Goal: Transaction & Acquisition: Purchase product/service

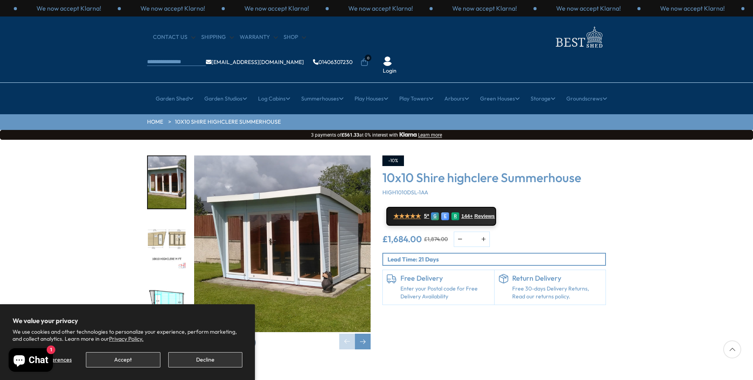
click at [159, 218] on img "2 / 4" at bounding box center [167, 244] width 38 height 52
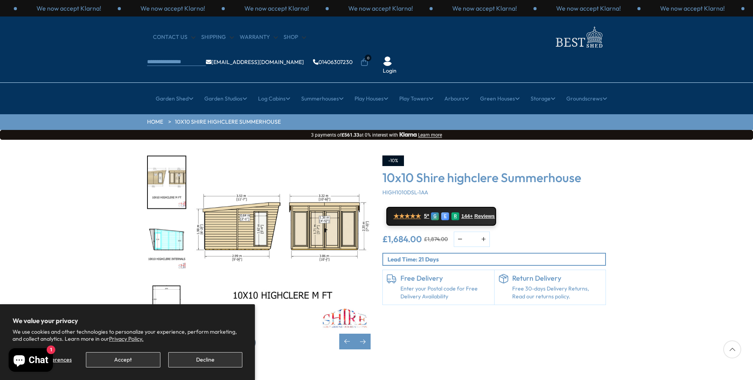
click at [165, 218] on img "3 / 4" at bounding box center [167, 244] width 38 height 52
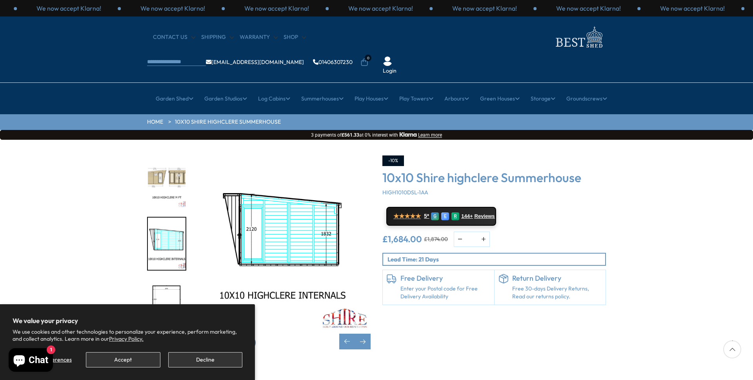
scroll to position [45, 0]
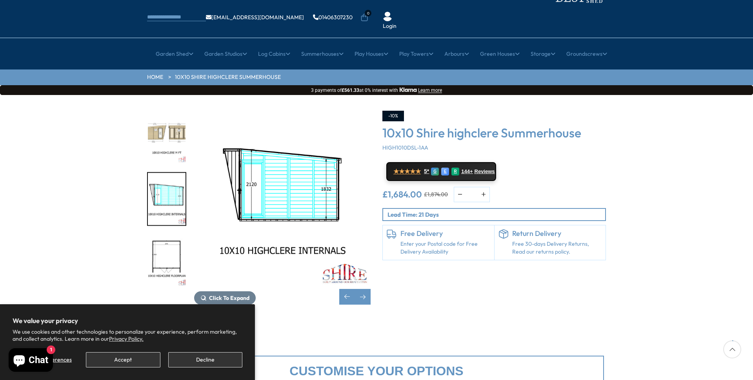
click at [172, 238] on img "4 / 4" at bounding box center [167, 260] width 38 height 52
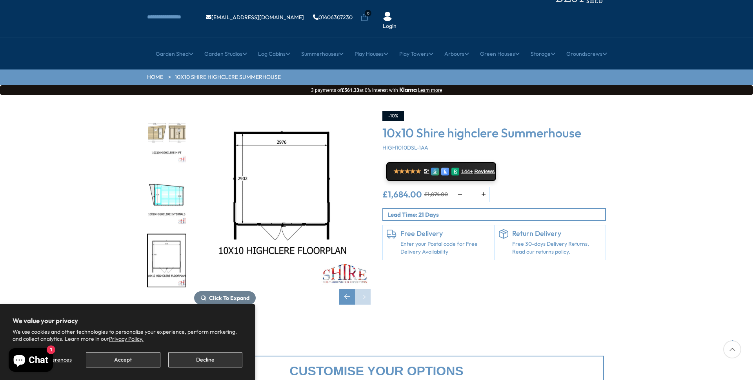
click at [165, 182] on img "3 / 4" at bounding box center [167, 199] width 38 height 52
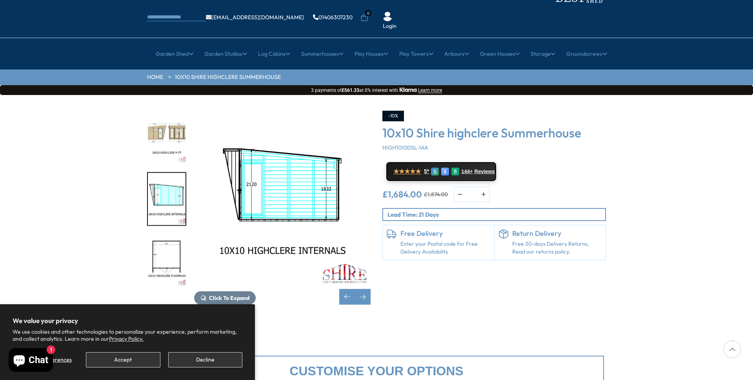
click at [162, 118] on img "2 / 4" at bounding box center [167, 137] width 38 height 52
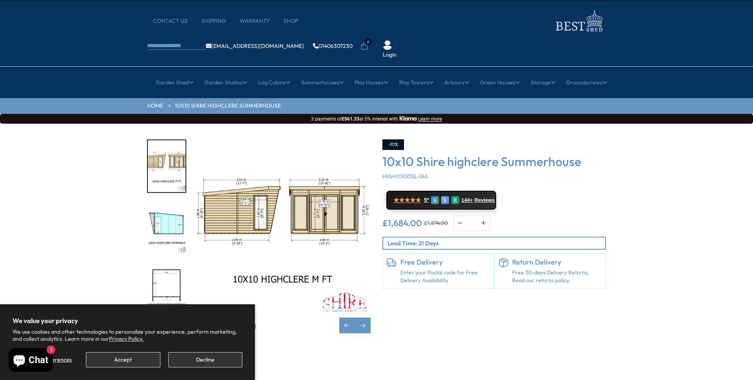
scroll to position [10, 0]
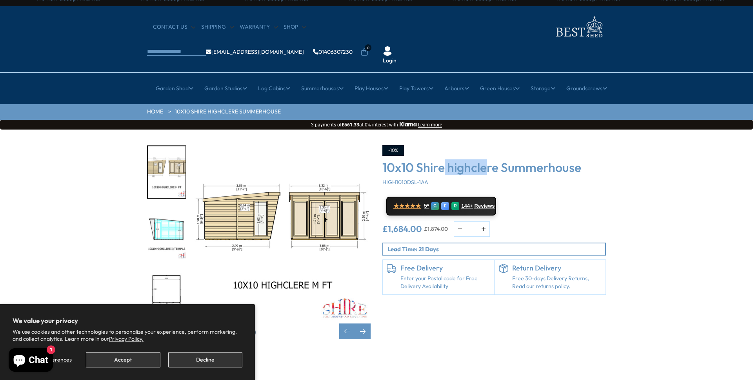
drag, startPoint x: 452, startPoint y: 139, endPoint x: 515, endPoint y: 145, distance: 62.7
click at [502, 160] on h3 "10x10 Shire highclere Summerhouse" at bounding box center [495, 167] width 224 height 15
click at [515, 160] on h3 "10x10 Shire highclere Summerhouse" at bounding box center [495, 167] width 224 height 15
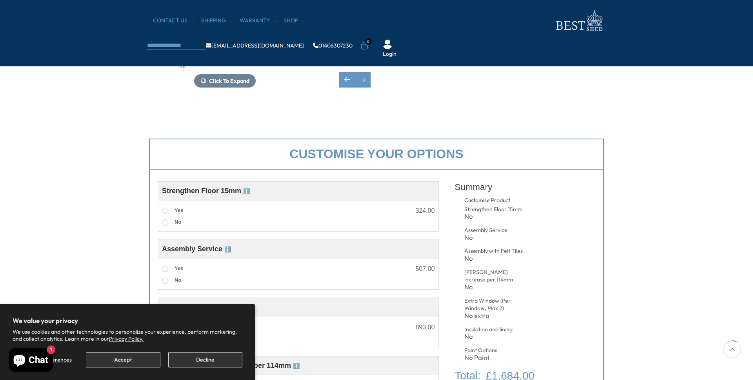
scroll to position [196, 0]
click at [212, 362] on button "Decline" at bounding box center [205, 359] width 74 height 15
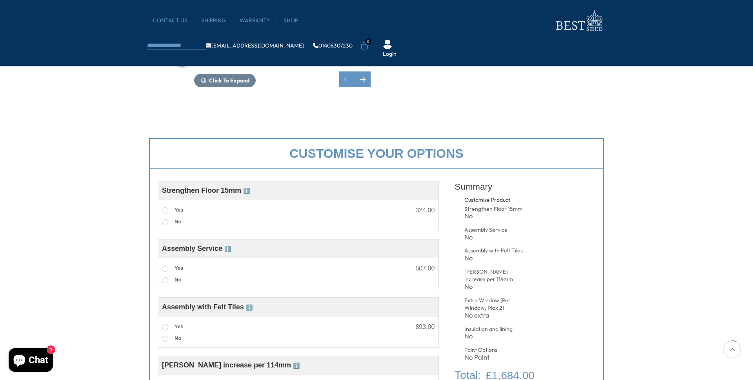
click at [248, 191] on span "ℹ️" at bounding box center [246, 191] width 7 height 6
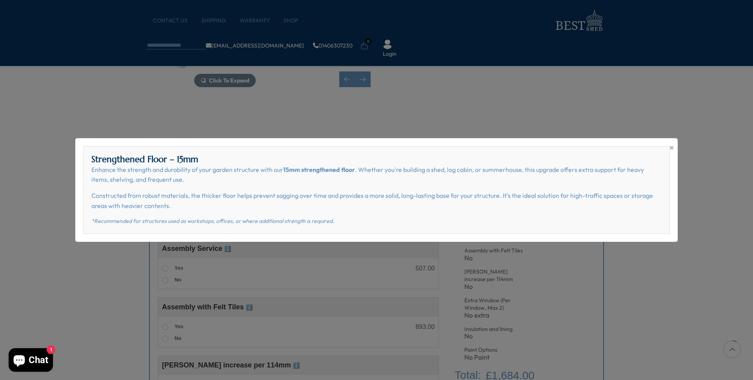
click at [102, 265] on div "× Strengthened Floor – 15mm Enhance the strength and durability of your garden …" at bounding box center [376, 190] width 753 height 380
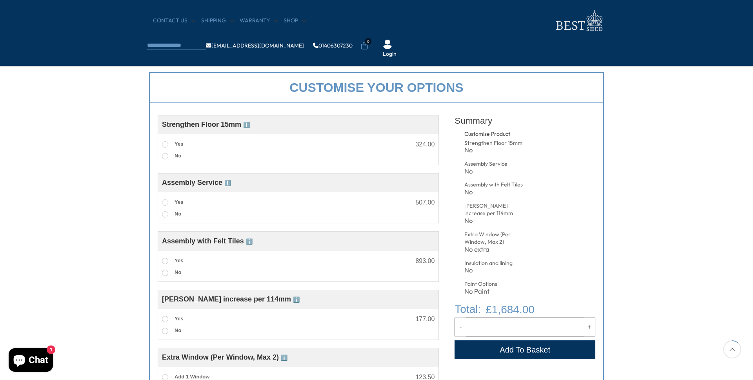
scroll to position [291, 0]
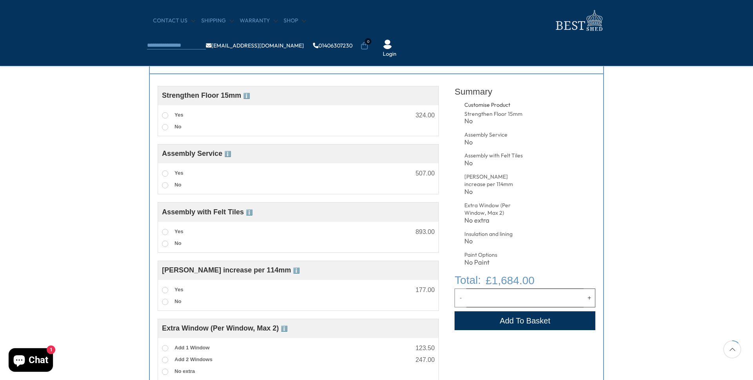
drag, startPoint x: 188, startPoint y: 214, endPoint x: 219, endPoint y: 213, distance: 30.2
click at [219, 213] on span "Assembly with Felt Tiles ℹ️" at bounding box center [207, 212] width 91 height 8
drag, startPoint x: 219, startPoint y: 213, endPoint x: 188, endPoint y: 213, distance: 30.6
click at [189, 213] on span "Assembly with Felt Tiles ℹ️" at bounding box center [207, 212] width 91 height 8
click at [188, 213] on span "Assembly with Felt Tiles ℹ️" at bounding box center [207, 212] width 91 height 8
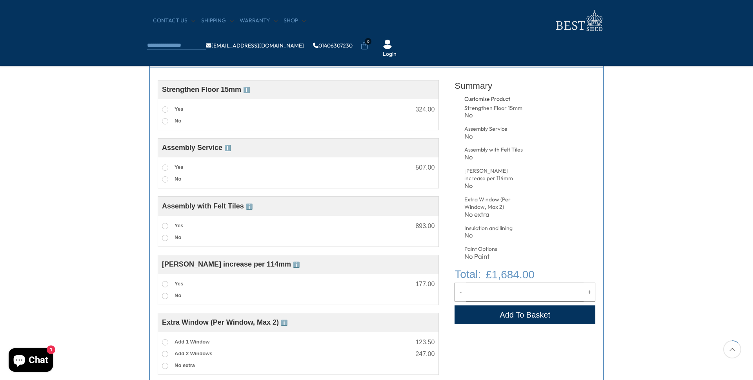
scroll to position [260, 0]
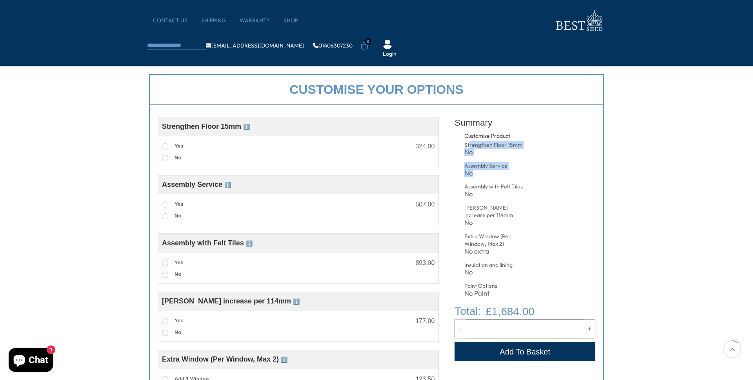
drag, startPoint x: 482, startPoint y: 146, endPoint x: 518, endPoint y: 171, distance: 43.8
click at [518, 171] on ul "Strengthen Floor 15mm No Assembly Service No Assembly with Felt Tiles No [PERSO…" at bounding box center [515, 218] width 100 height 155
click at [518, 171] on div "No" at bounding box center [497, 173] width 64 height 7
drag, startPoint x: 469, startPoint y: 162, endPoint x: 521, endPoint y: 190, distance: 58.8
click at [521, 190] on ul "Strengthen Floor 15mm No Assembly Service No Assembly with Felt Tiles No [PERSO…" at bounding box center [515, 218] width 100 height 155
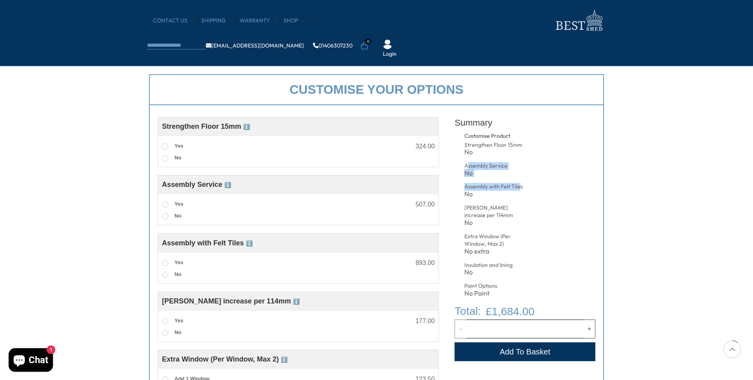
click at [521, 190] on div "Assembly with Felt Tiles" at bounding box center [497, 187] width 64 height 8
drag, startPoint x: 468, startPoint y: 207, endPoint x: 505, endPoint y: 226, distance: 41.6
click at [503, 215] on div "[PERSON_NAME] increase per 114mm" at bounding box center [497, 211] width 64 height 15
click at [505, 229] on ul "Strengthen Floor 15mm No Assembly Service No Assembly with Felt Tiles No [PERSO…" at bounding box center [515, 218] width 100 height 155
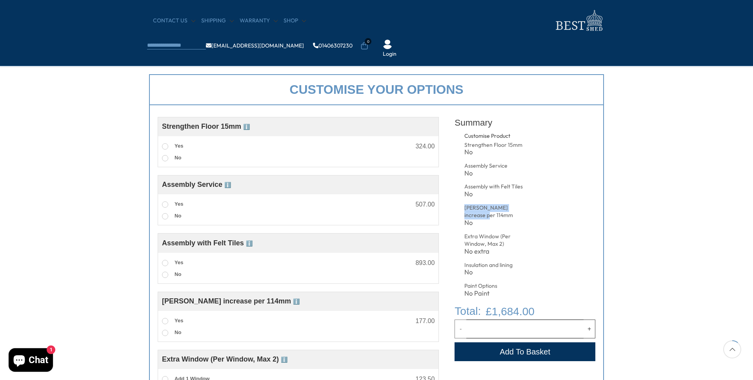
drag, startPoint x: 474, startPoint y: 206, endPoint x: 516, endPoint y: 219, distance: 43.7
click at [516, 219] on div "Customise Product Strengthen Floor 15mm No Assembly Service No Assembly with Fe…" at bounding box center [514, 217] width 119 height 171
click at [516, 219] on div "No" at bounding box center [497, 222] width 64 height 7
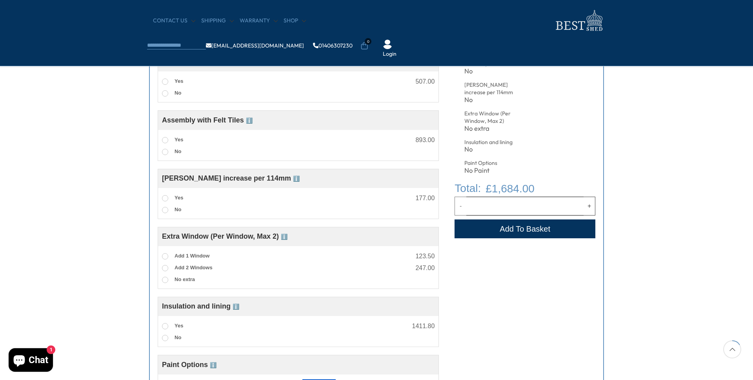
scroll to position [383, 0]
drag, startPoint x: 196, startPoint y: 240, endPoint x: 252, endPoint y: 241, distance: 56.5
click at [252, 240] on span "Extra Window (Per Window, Max 2) ℹ️" at bounding box center [225, 236] width 126 height 8
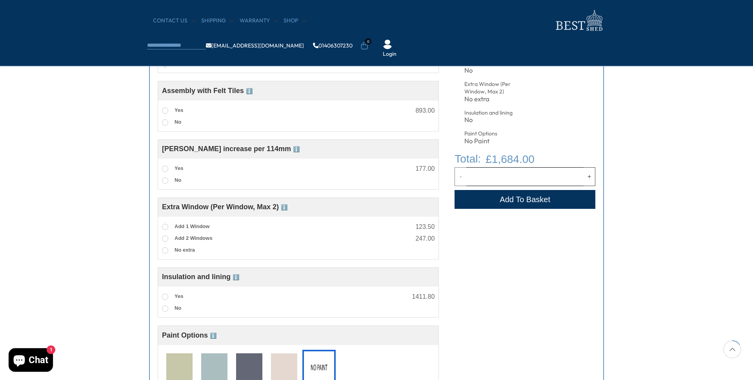
scroll to position [418, 0]
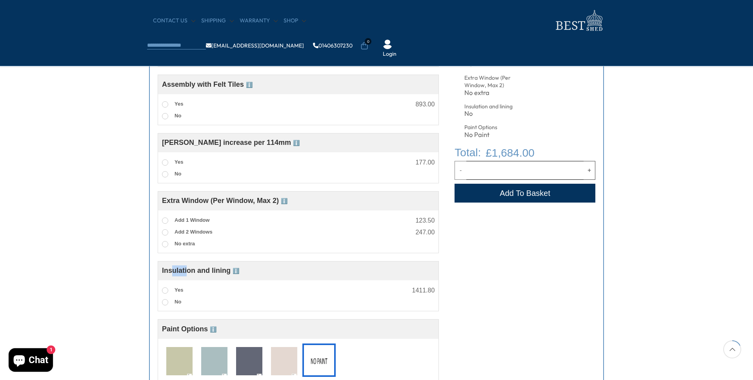
drag, startPoint x: 172, startPoint y: 273, endPoint x: 209, endPoint y: 273, distance: 36.9
click at [207, 273] on span "Insulation and lining ℹ️" at bounding box center [200, 270] width 77 height 8
click at [209, 273] on span "Insulation and lining ℹ️" at bounding box center [200, 270] width 77 height 8
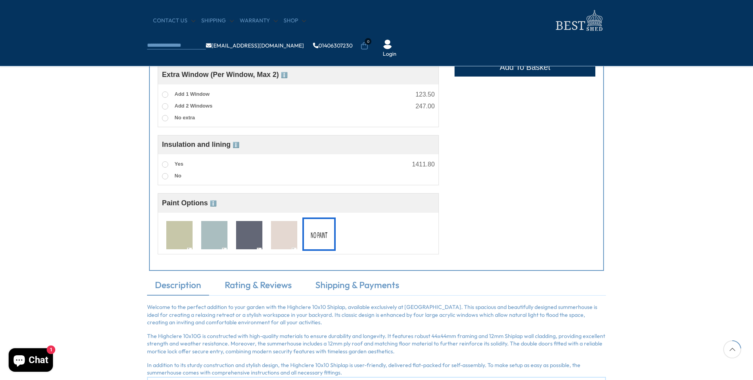
scroll to position [545, 0]
click at [279, 236] on img at bounding box center [284, 234] width 26 height 29
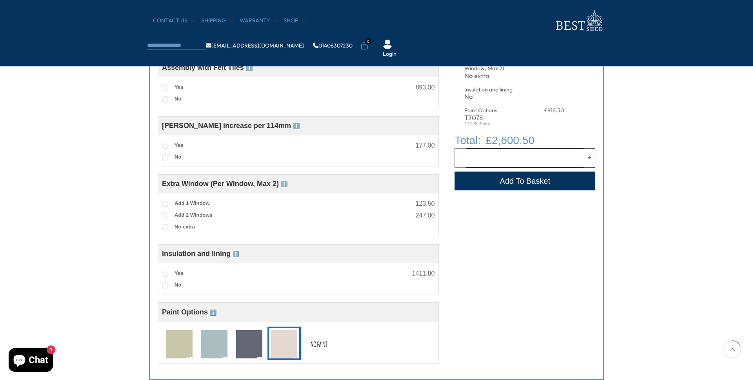
scroll to position [436, 0]
click at [279, 349] on img at bounding box center [284, 344] width 26 height 29
click at [305, 343] on div "No Paint" at bounding box center [319, 342] width 33 height 33
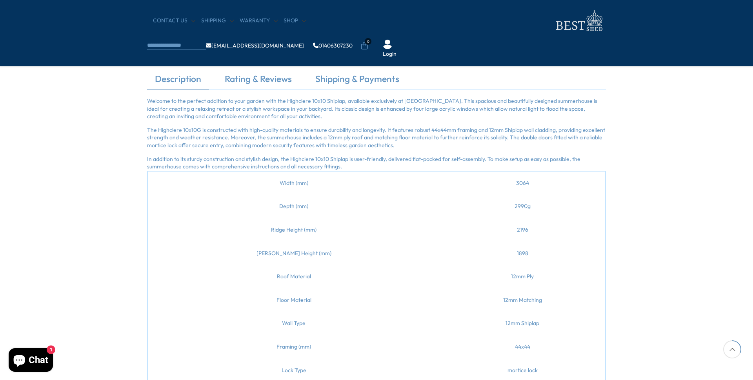
scroll to position [751, 0]
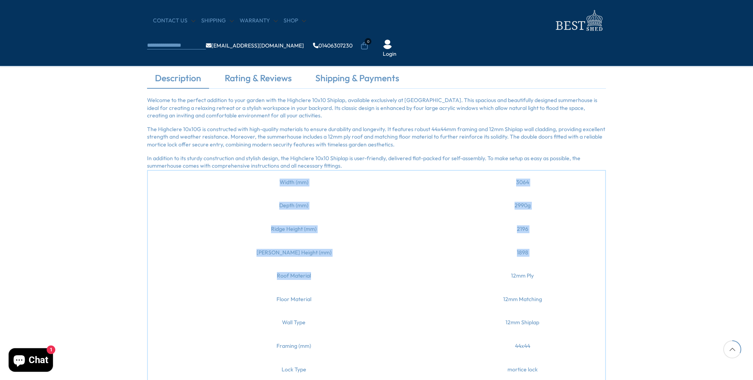
drag, startPoint x: 229, startPoint y: 186, endPoint x: 332, endPoint y: 283, distance: 142.1
click at [332, 283] on tbody "Width (mm) 3064 Depth (mm) 2990g Ridge Height (mm) 2196 [PERSON_NAME] Height (m…" at bounding box center [377, 310] width 458 height 281
click at [332, 283] on td "Roof Material" at bounding box center [294, 276] width 293 height 24
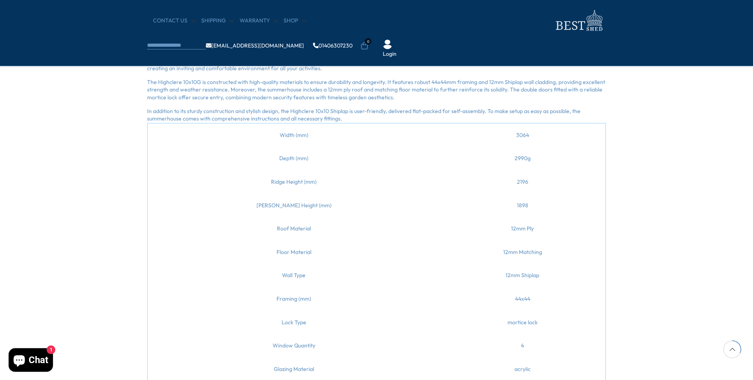
scroll to position [811, 0]
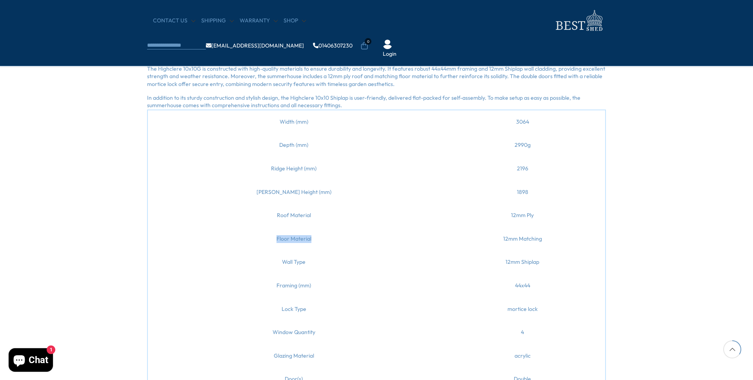
drag, startPoint x: 259, startPoint y: 240, endPoint x: 300, endPoint y: 245, distance: 41.6
click at [300, 245] on td "Floor Material" at bounding box center [294, 239] width 293 height 24
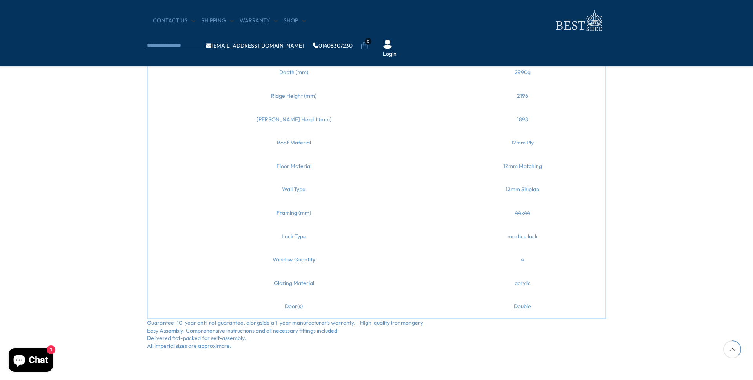
scroll to position [890, 0]
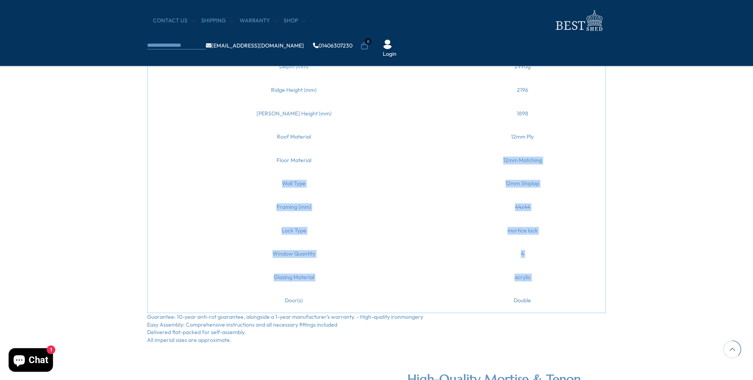
drag, startPoint x: 250, startPoint y: 168, endPoint x: 336, endPoint y: 298, distance: 155.7
click at [336, 298] on tbody "Width (mm) 3064 Depth (mm) 2990g Ridge Height (mm) 2196 [PERSON_NAME] Height (m…" at bounding box center [377, 171] width 458 height 281
click at [336, 298] on td "Door(s)" at bounding box center [294, 301] width 293 height 24
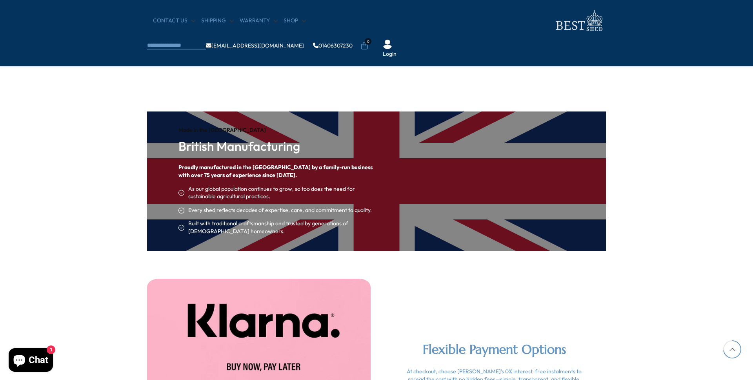
scroll to position [1717, 0]
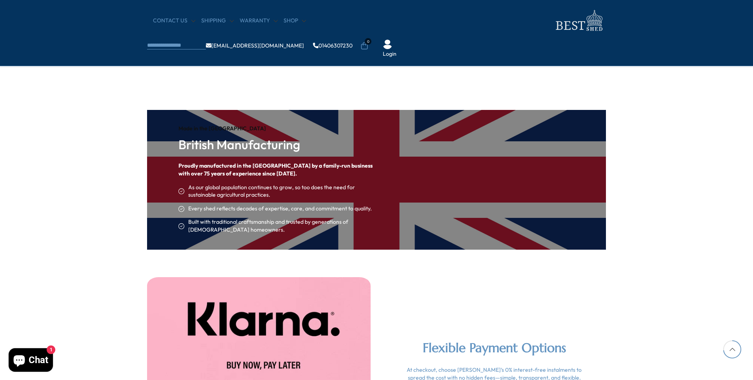
click at [335, 218] on li "Built with traditional craftsmanship and trusted by generations of [DEMOGRAPHIC…" at bounding box center [277, 225] width 196 height 15
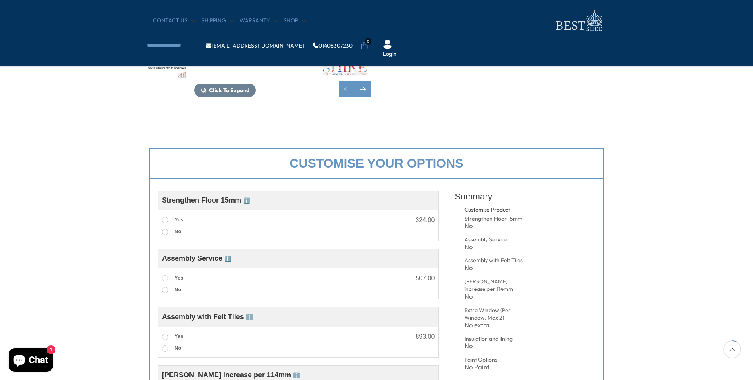
scroll to position [0, 0]
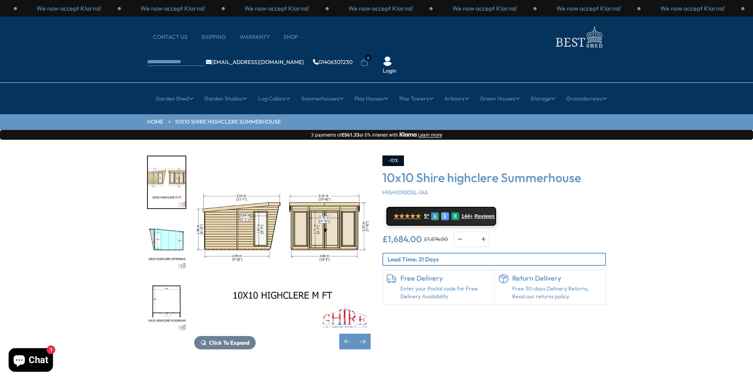
click at [176, 218] on img "3 / 4" at bounding box center [167, 244] width 38 height 52
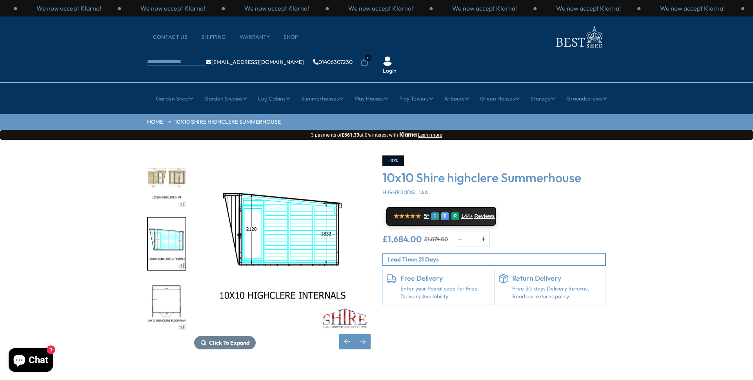
click at [171, 279] on img "4 / 4" at bounding box center [167, 305] width 38 height 52
click at [170, 161] on img "2 / 4" at bounding box center [167, 182] width 38 height 52
